Goal: Communication & Community: Share content

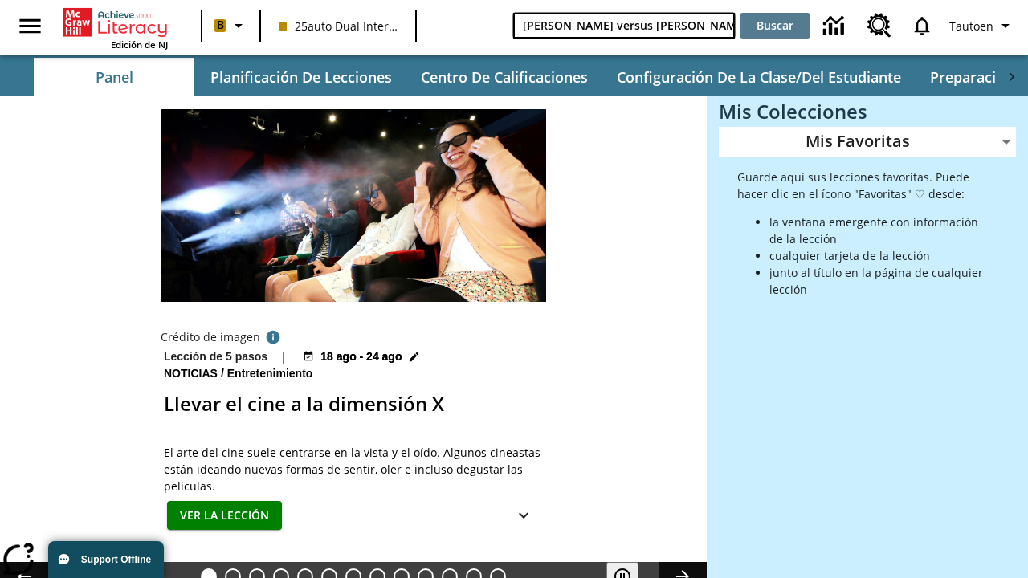
type input "[PERSON_NAME] versus [PERSON_NAME]"
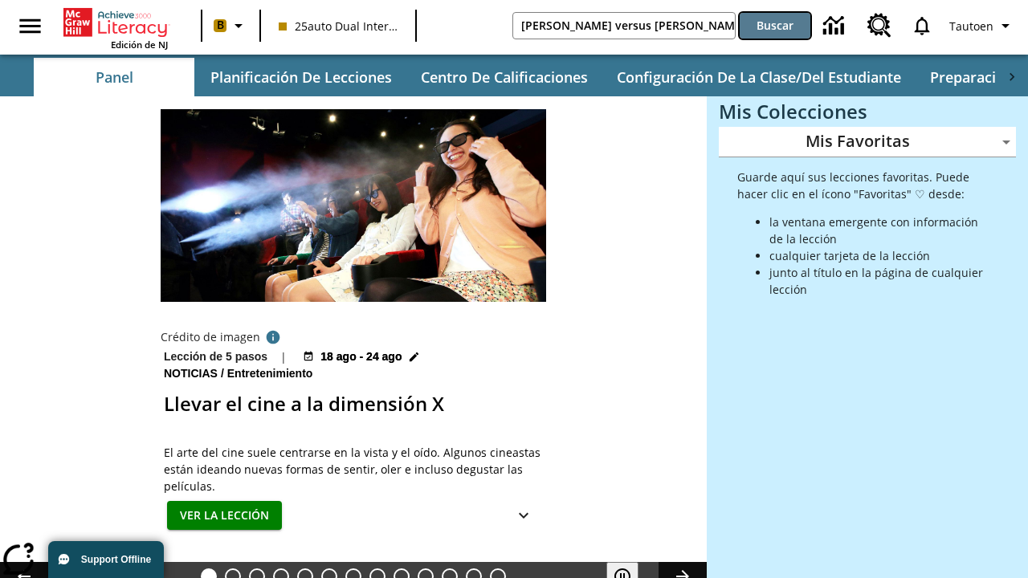
click at [775, 26] on button "Buscar" at bounding box center [774, 26] width 71 height 26
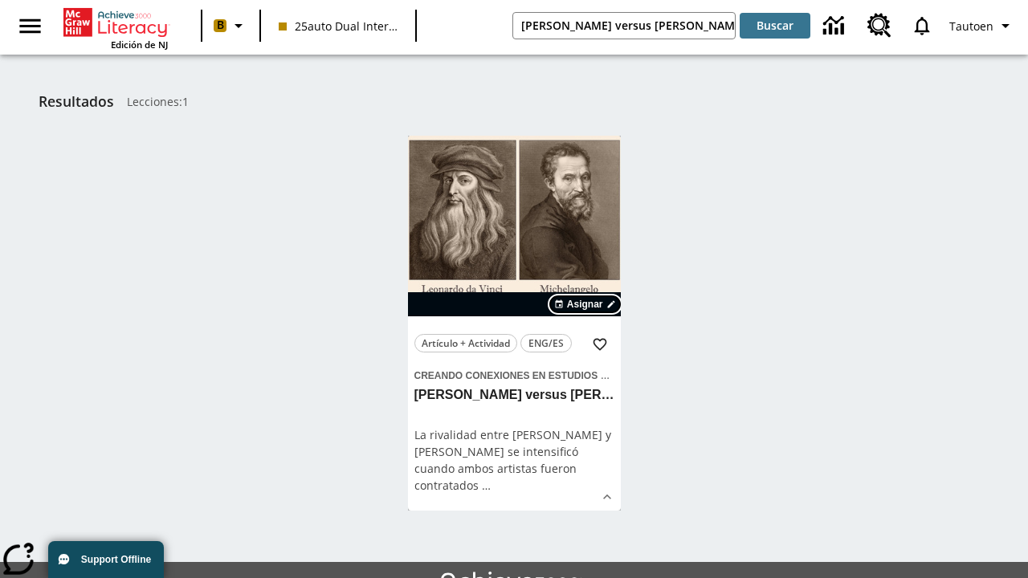
click at [585, 304] on span "Asignar" at bounding box center [585, 304] width 36 height 14
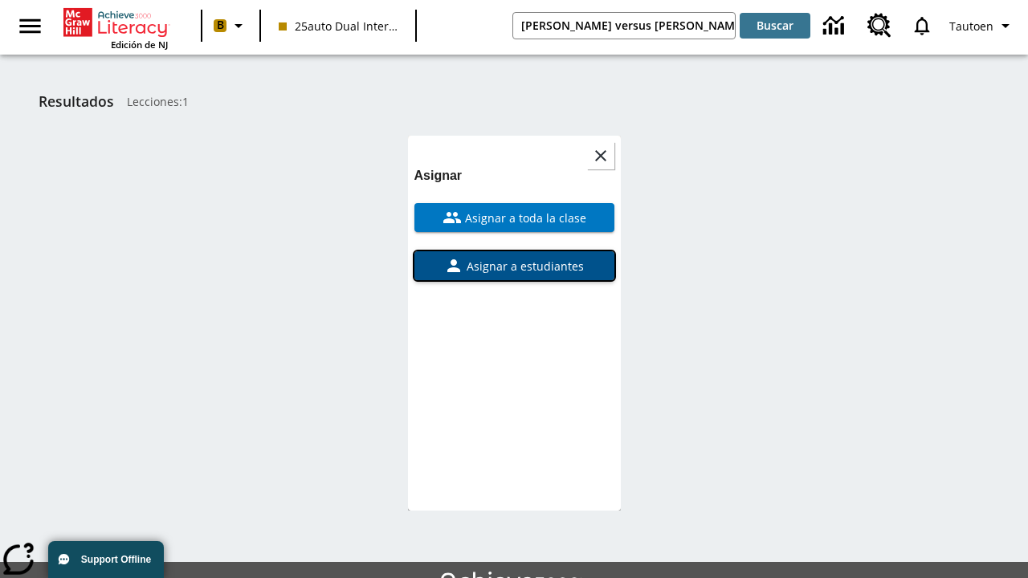
click at [514, 266] on span "Asignar a estudiantes" at bounding box center [523, 266] width 120 height 17
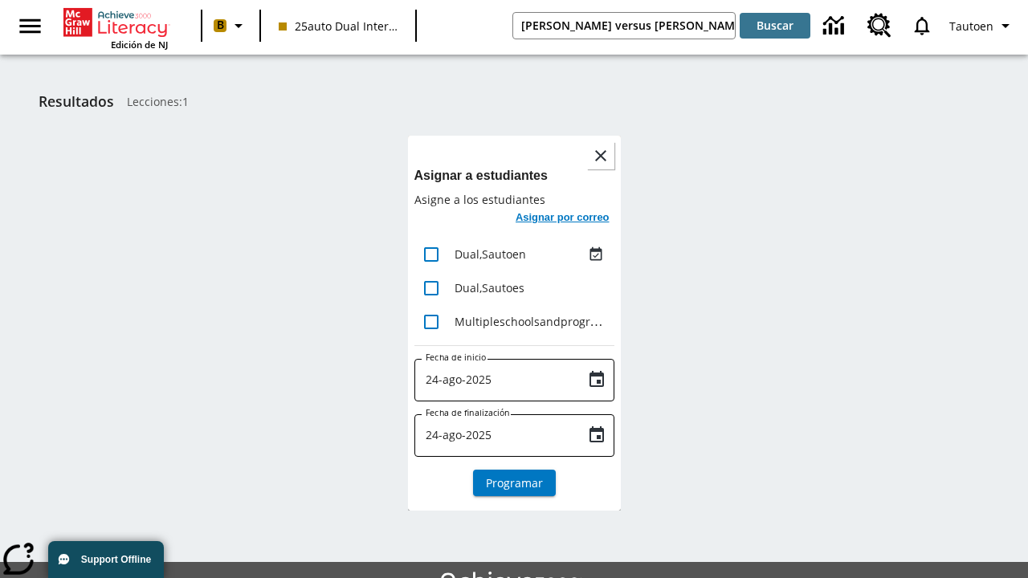
click at [430, 254] on input "lesson details" at bounding box center [431, 255] width 34 height 34
checkbox input "true"
click at [560, 219] on h6 "Asignar por correo" at bounding box center [562, 218] width 94 height 18
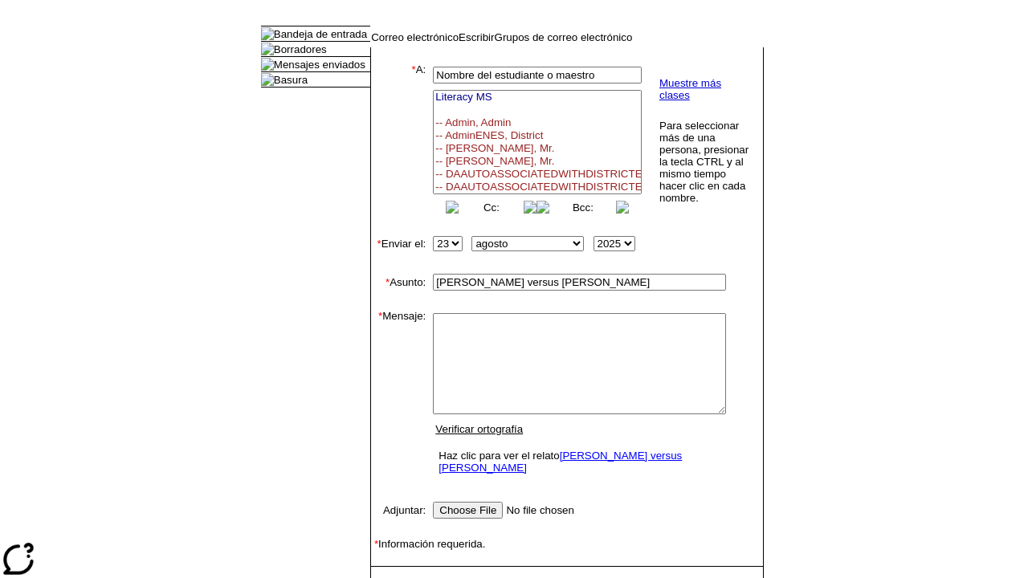
select select
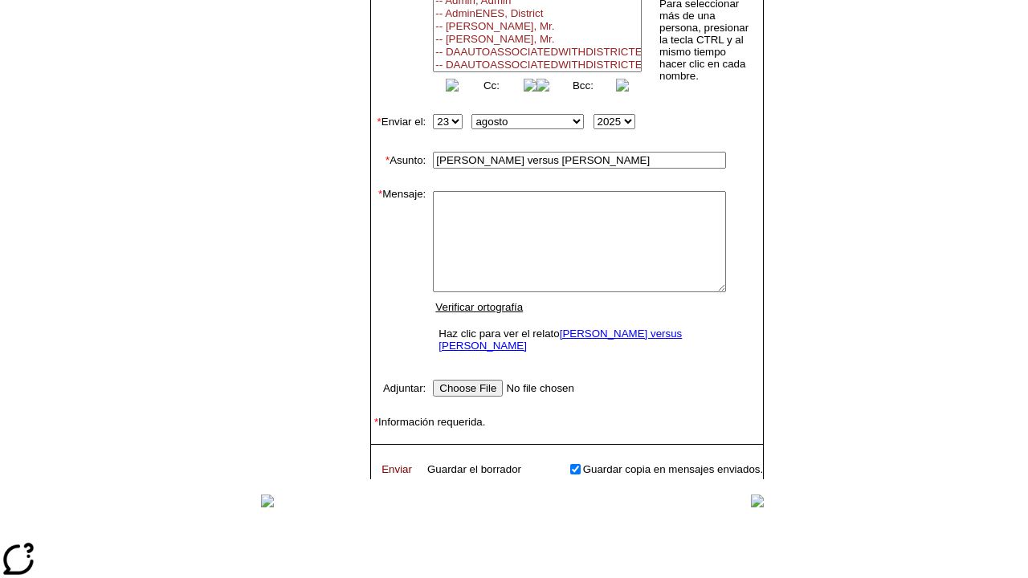
scroll to position [148, 0]
